Goal: Information Seeking & Learning: Learn about a topic

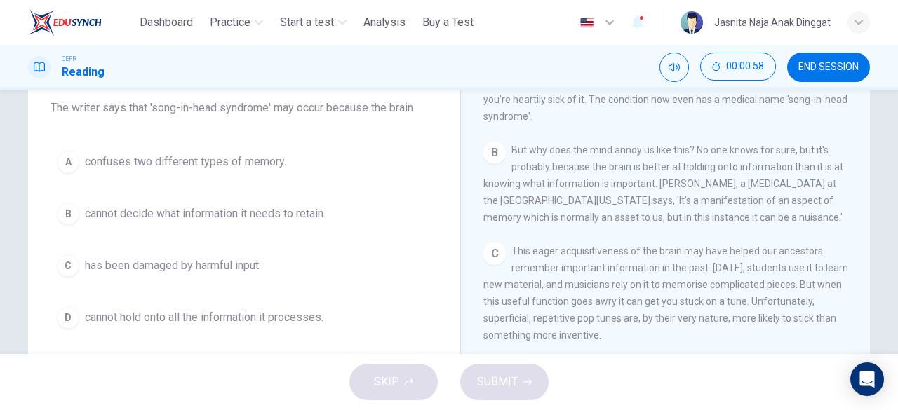
scroll to position [331, 0]
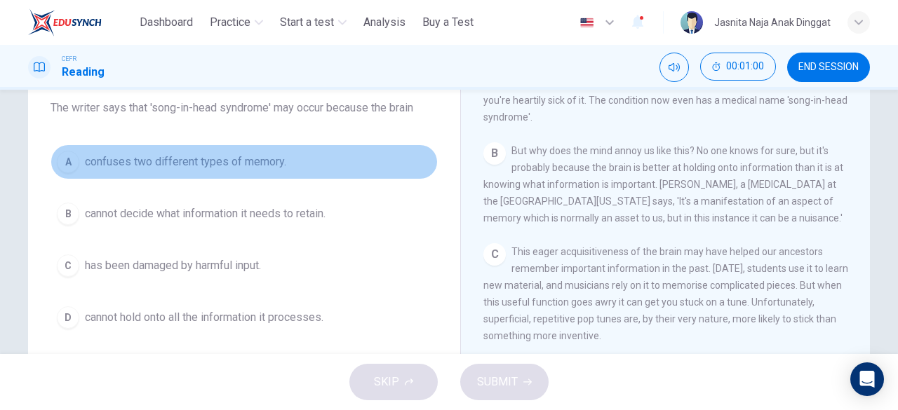
click at [137, 159] on span "confuses two different types of memory." at bounding box center [185, 162] width 201 height 17
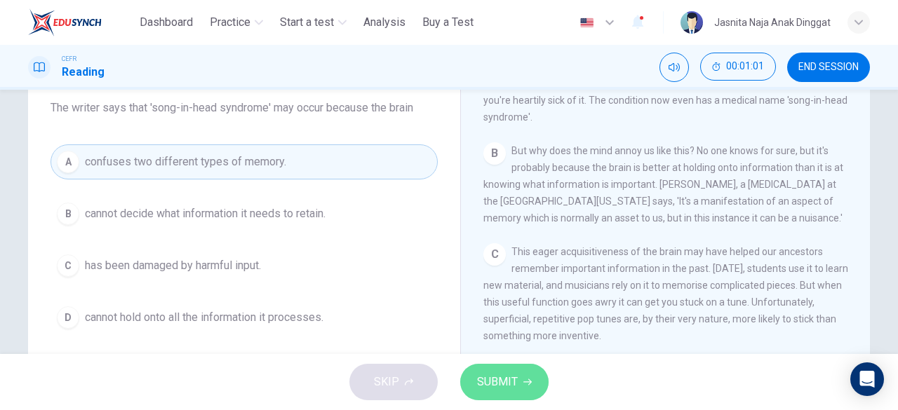
click at [491, 371] on button "SUBMIT" at bounding box center [504, 382] width 88 height 36
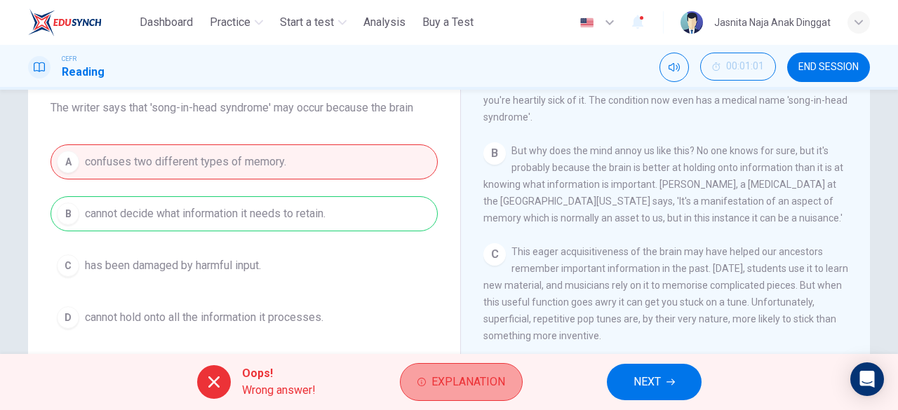
click at [442, 386] on span "Explanation" at bounding box center [468, 382] width 74 height 20
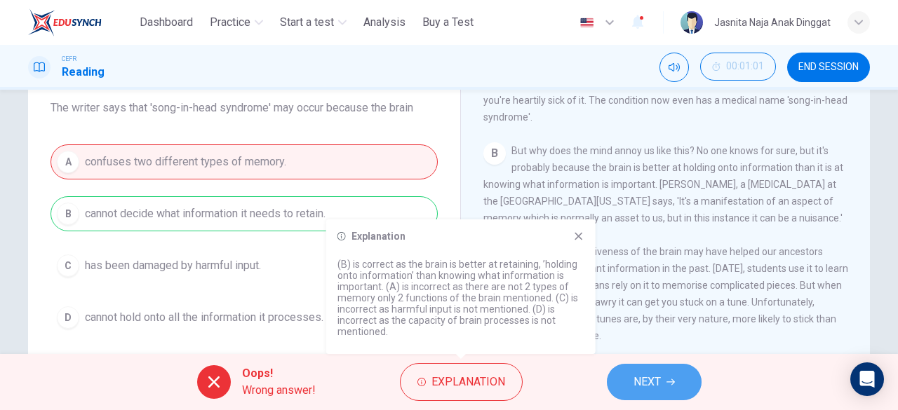
click at [641, 387] on span "NEXT" at bounding box center [646, 382] width 27 height 20
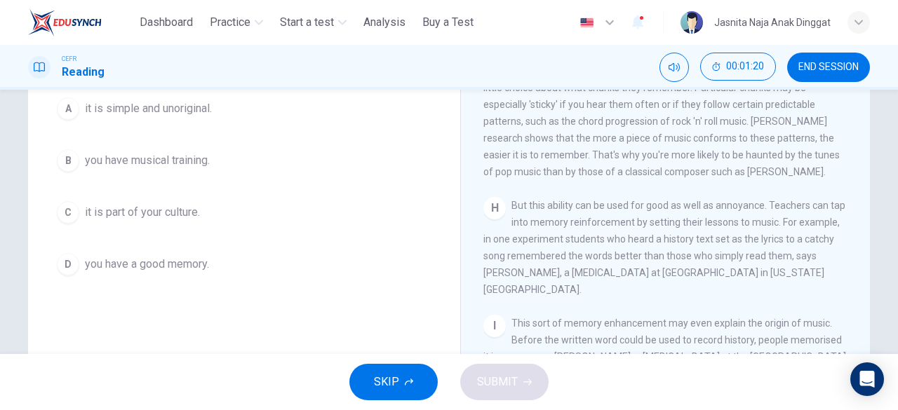
scroll to position [174, 0]
click at [822, 75] on button "END SESSION" at bounding box center [828, 67] width 83 height 29
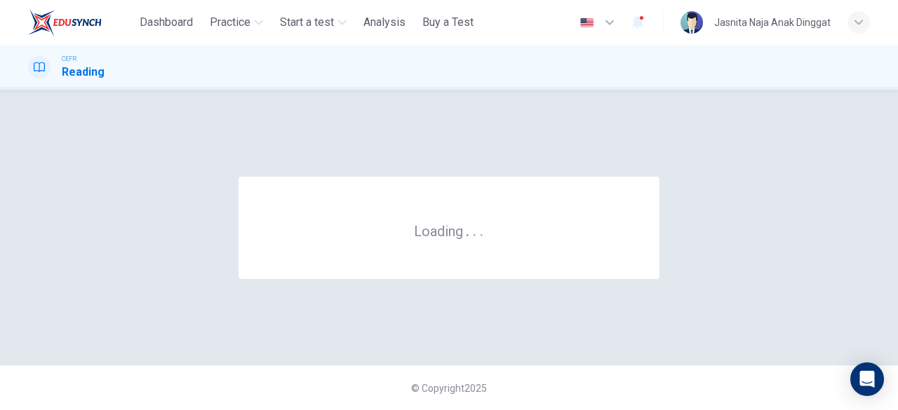
scroll to position [0, 0]
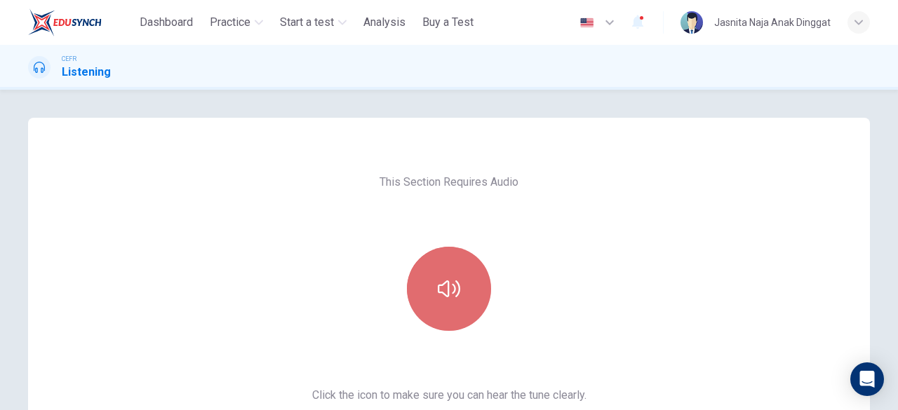
click at [440, 284] on icon "button" at bounding box center [449, 288] width 22 height 17
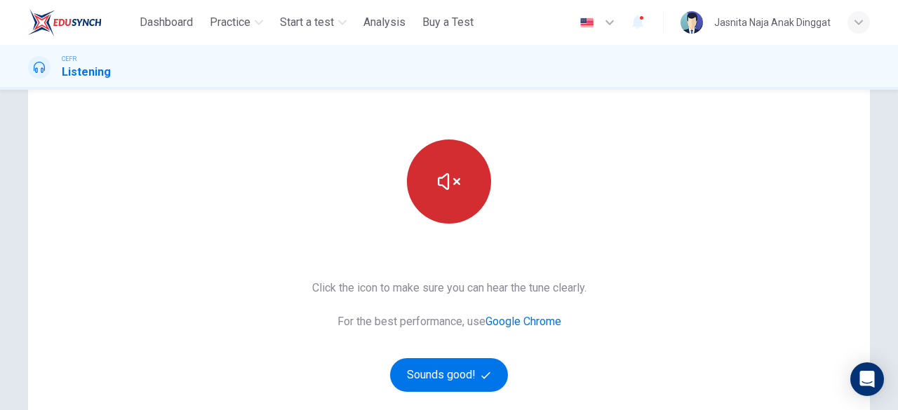
scroll to position [109, 0]
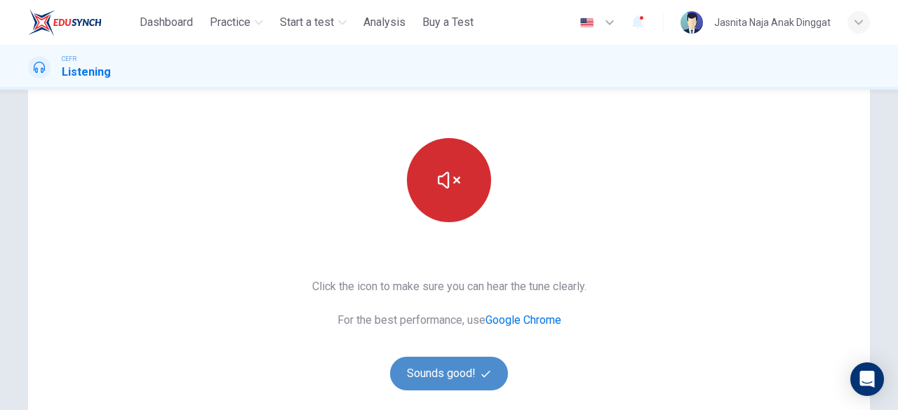
click at [447, 364] on button "Sounds good!" at bounding box center [449, 374] width 118 height 34
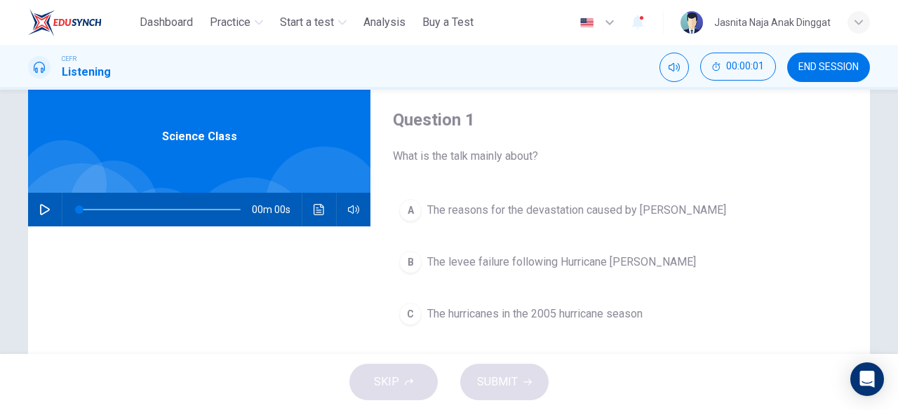
scroll to position [33, 0]
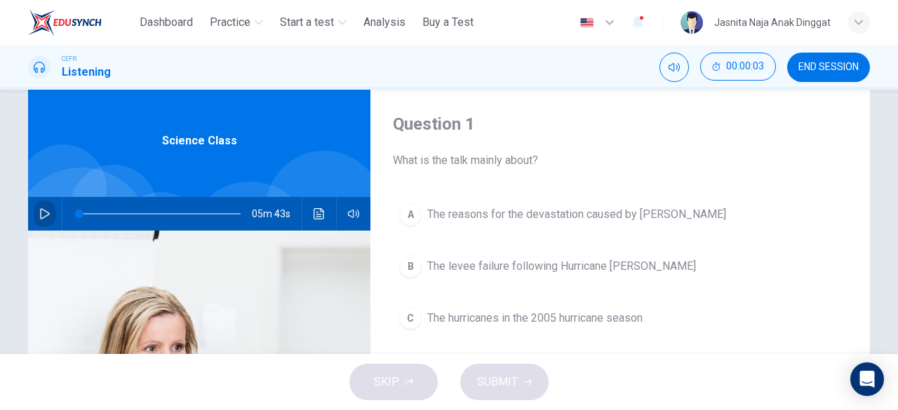
click at [48, 211] on button "button" at bounding box center [45, 214] width 22 height 34
type input "*"
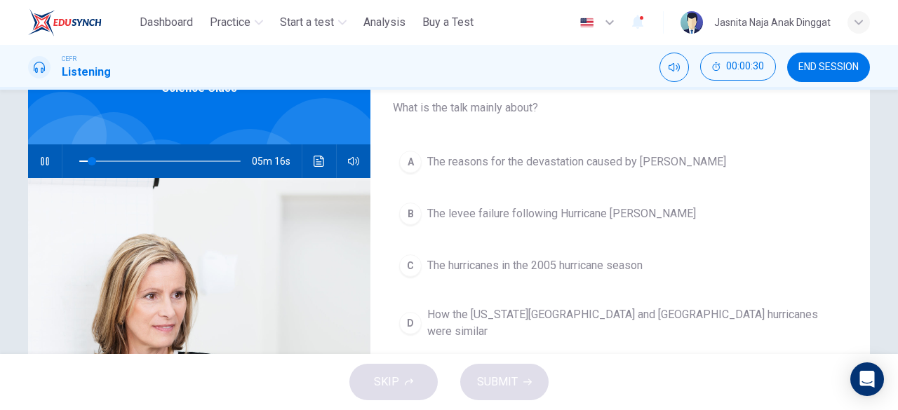
scroll to position [88, 0]
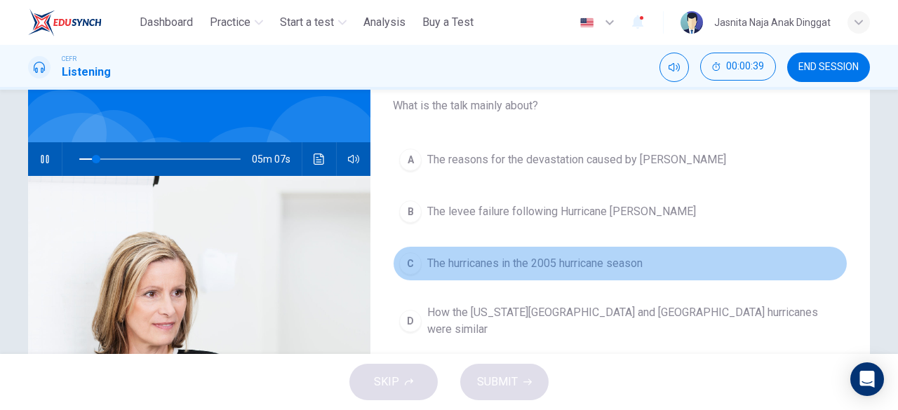
click at [419, 256] on button "C The hurricanes in the 2005 hurricane season" at bounding box center [620, 263] width 454 height 35
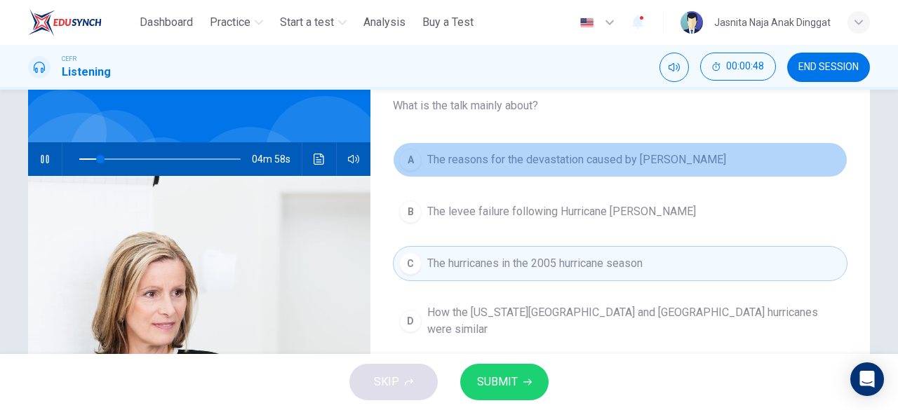
click at [399, 161] on div "A" at bounding box center [410, 160] width 22 height 22
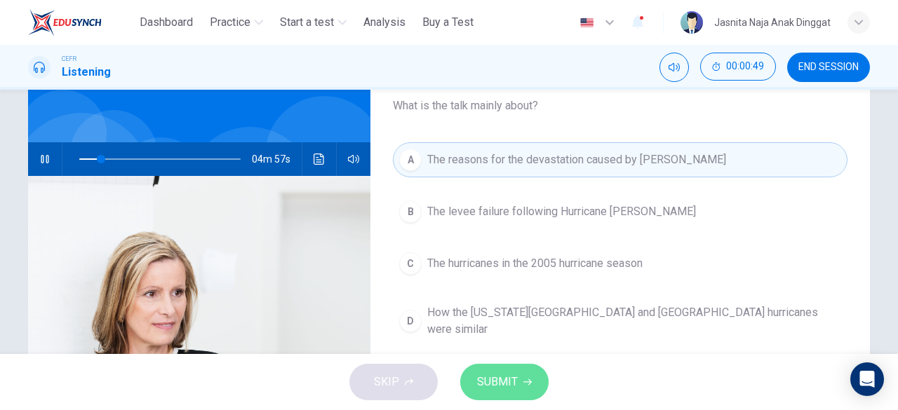
click at [507, 389] on span "SUBMIT" at bounding box center [497, 382] width 41 height 20
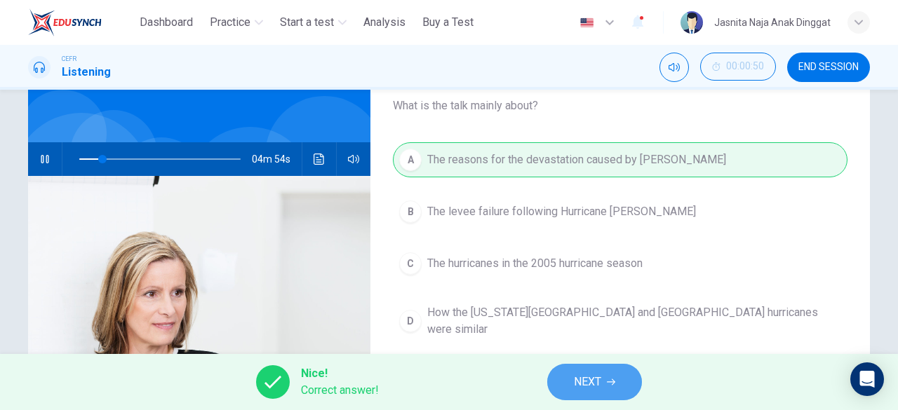
click at [581, 383] on span "NEXT" at bounding box center [587, 382] width 27 height 20
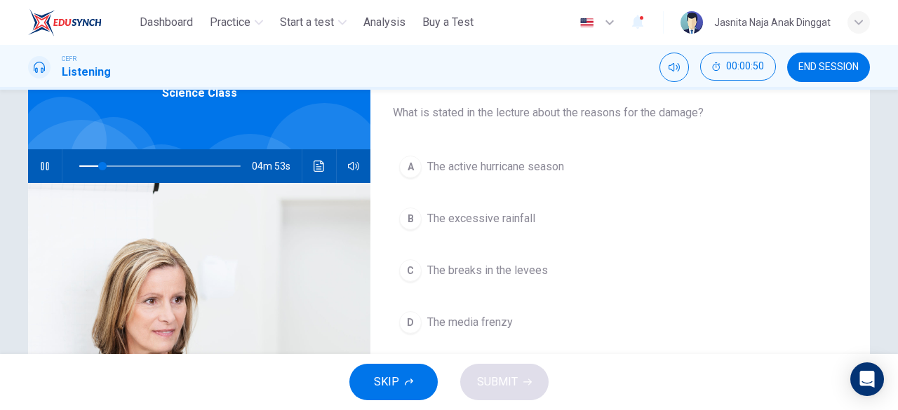
scroll to position [80, 0]
click at [42, 160] on button "button" at bounding box center [45, 167] width 22 height 34
type input "**"
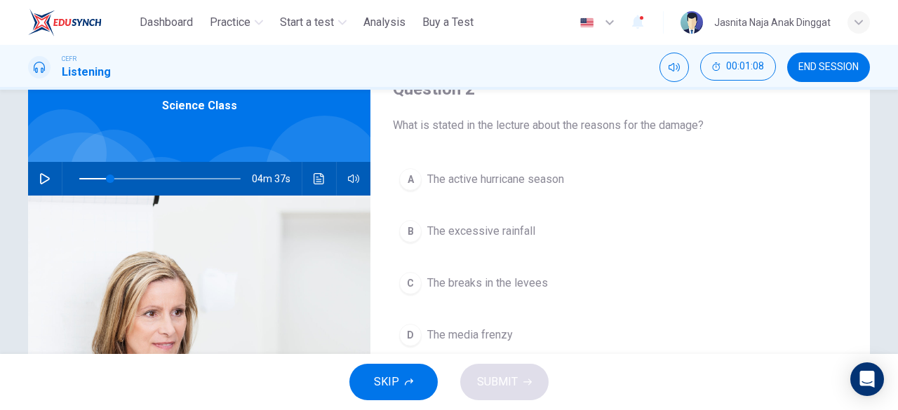
scroll to position [0, 0]
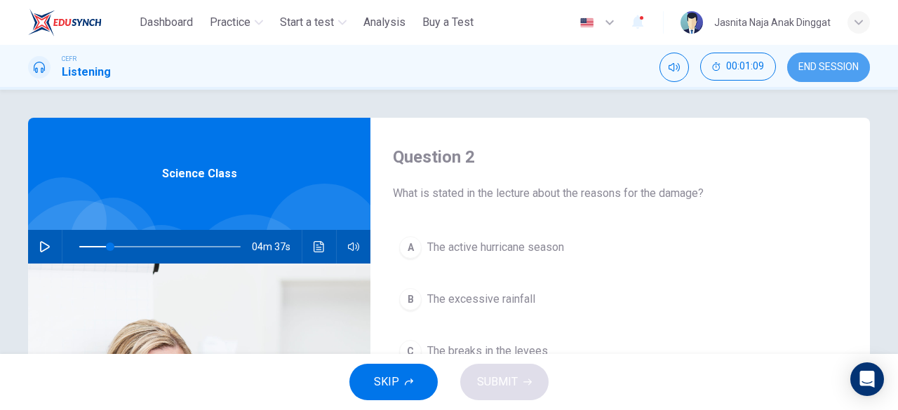
click at [810, 75] on button "END SESSION" at bounding box center [828, 67] width 83 height 29
